Goal: Information Seeking & Learning: Understand process/instructions

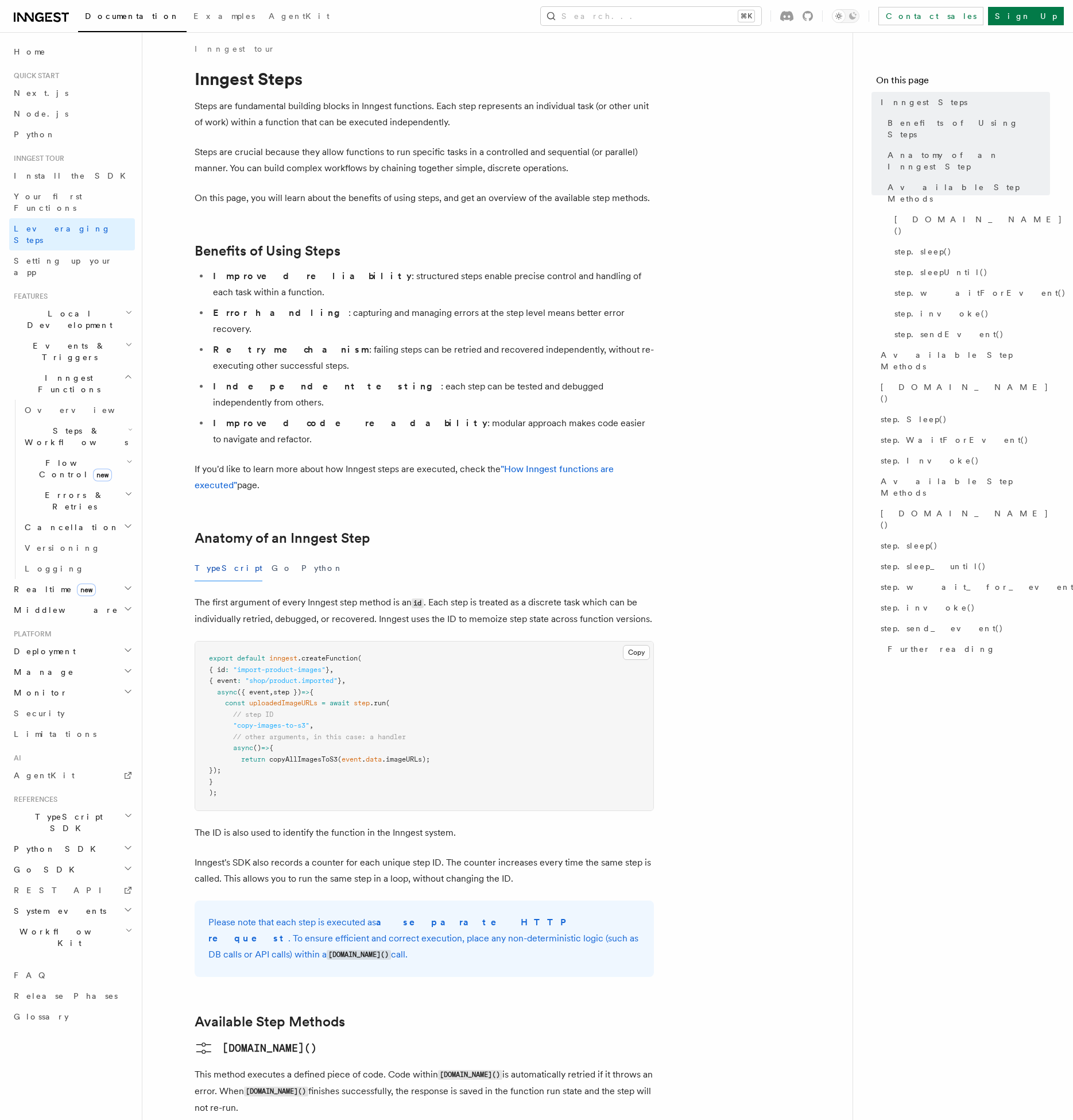
scroll to position [10, 0]
click at [395, 413] on li "Improved code readability : modular approach makes code easier to navigate and …" at bounding box center [432, 429] width 444 height 32
click at [412, 343] on ul "Improved reliability : structured steps enable precise control and handling of …" at bounding box center [424, 355] width 459 height 179
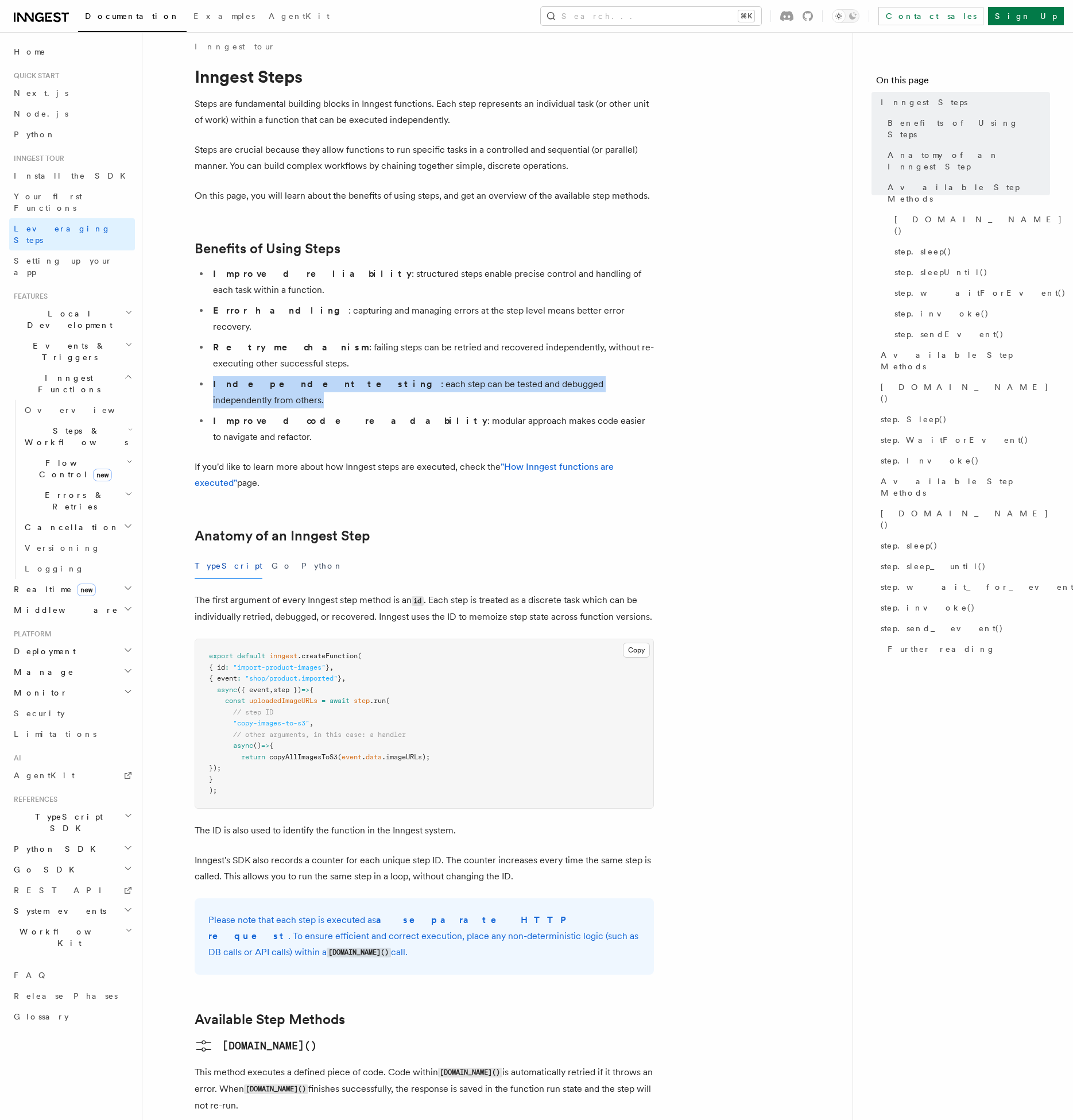
click at [382, 272] on li "Improved reliability : structured steps enable precise control and handling of …" at bounding box center [432, 282] width 444 height 32
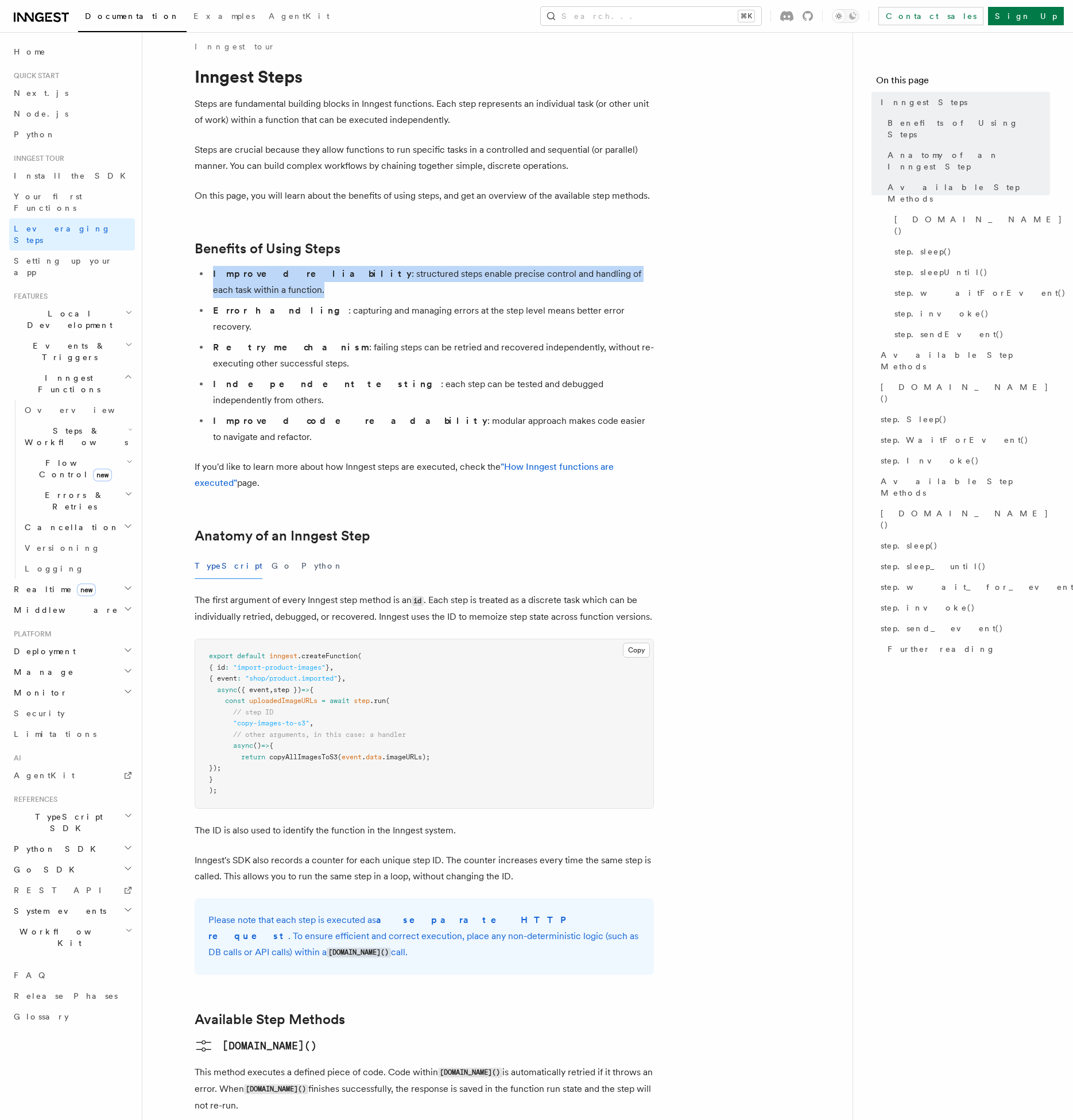
click at [327, 339] on li "Retry mechanism : failing steps can be retried and recovered independently, wit…" at bounding box center [432, 355] width 444 height 32
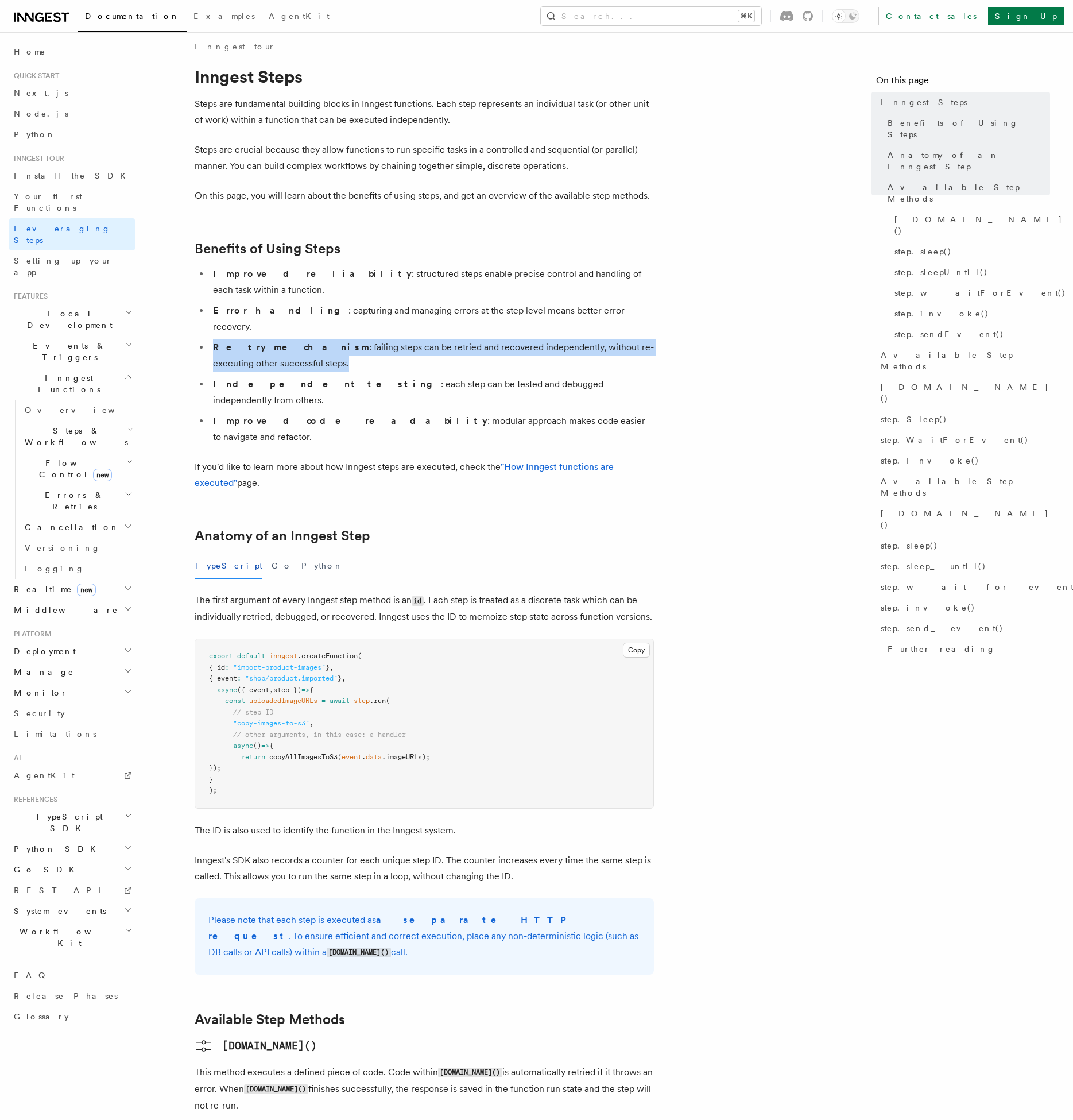
click at [445, 339] on li "Retry mechanism : failing steps can be retried and recovered independently, wit…" at bounding box center [432, 355] width 444 height 32
click at [369, 339] on li "Retry mechanism : failing steps can be retried and recovered independently, wit…" at bounding box center [432, 355] width 444 height 32
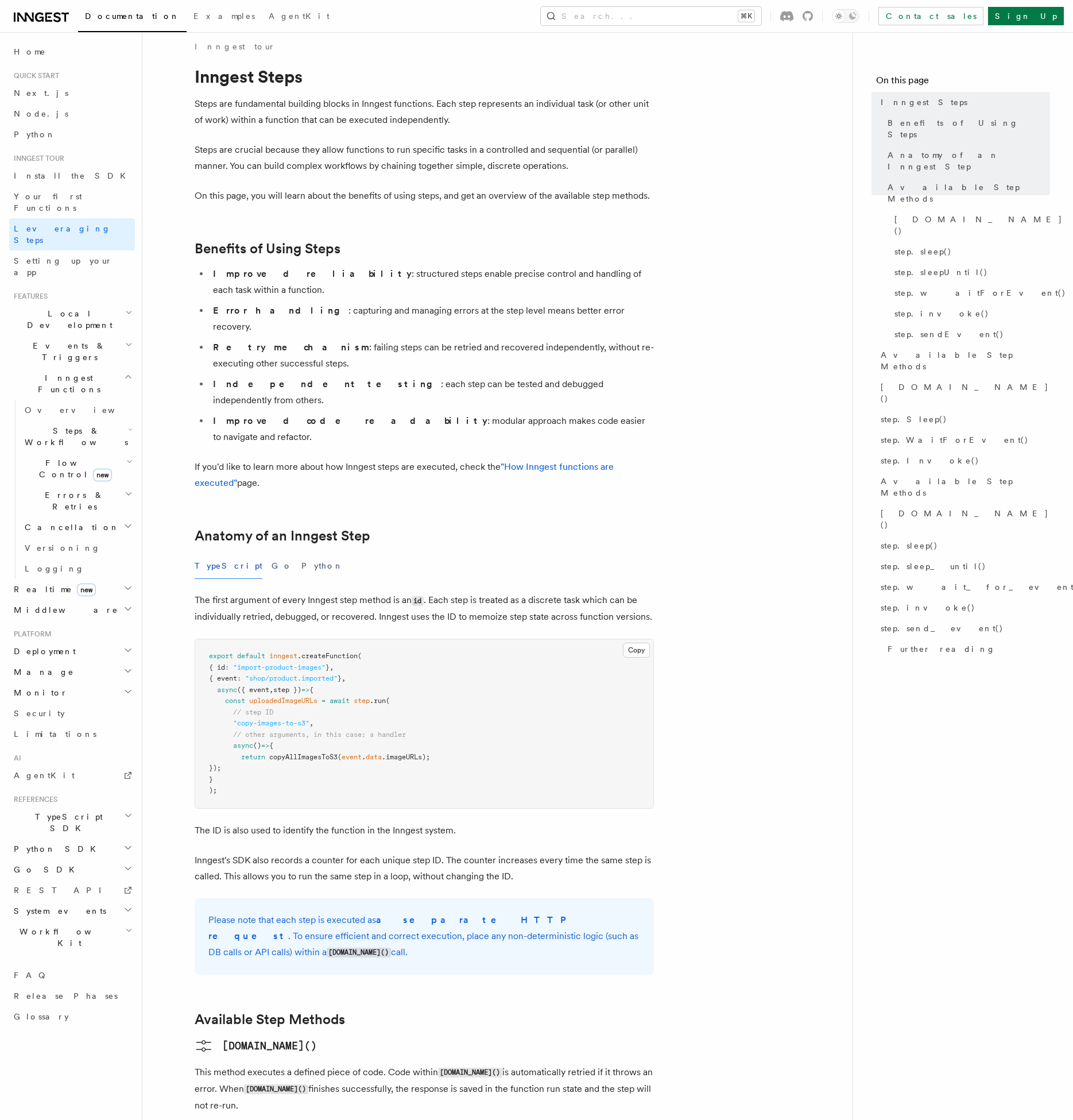
click at [369, 339] on li "Retry mechanism : failing steps can be retried and recovered independently, wit…" at bounding box center [432, 355] width 444 height 32
